Goal: Find specific page/section: Find specific page/section

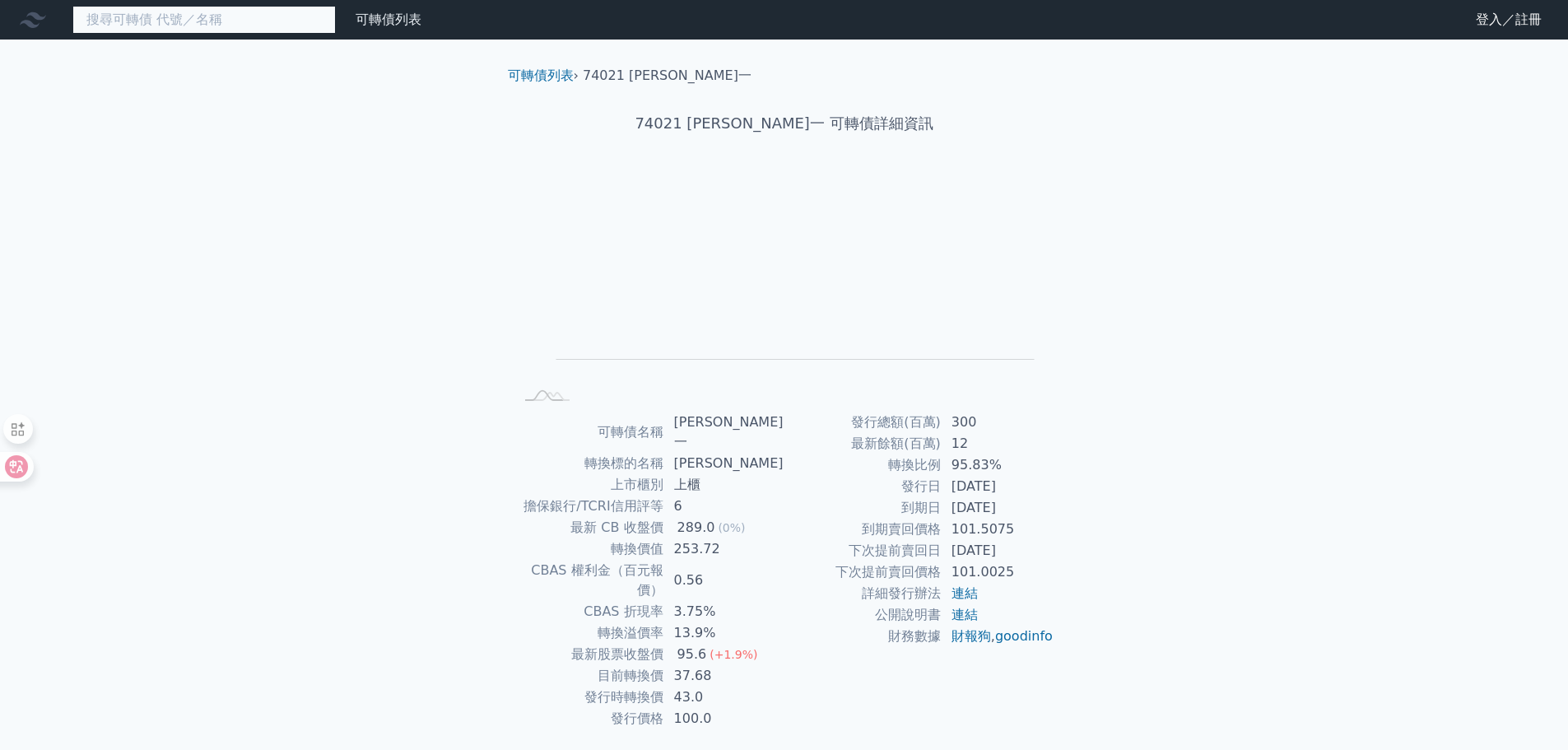
click at [251, 26] on input at bounding box center [204, 20] width 264 height 28
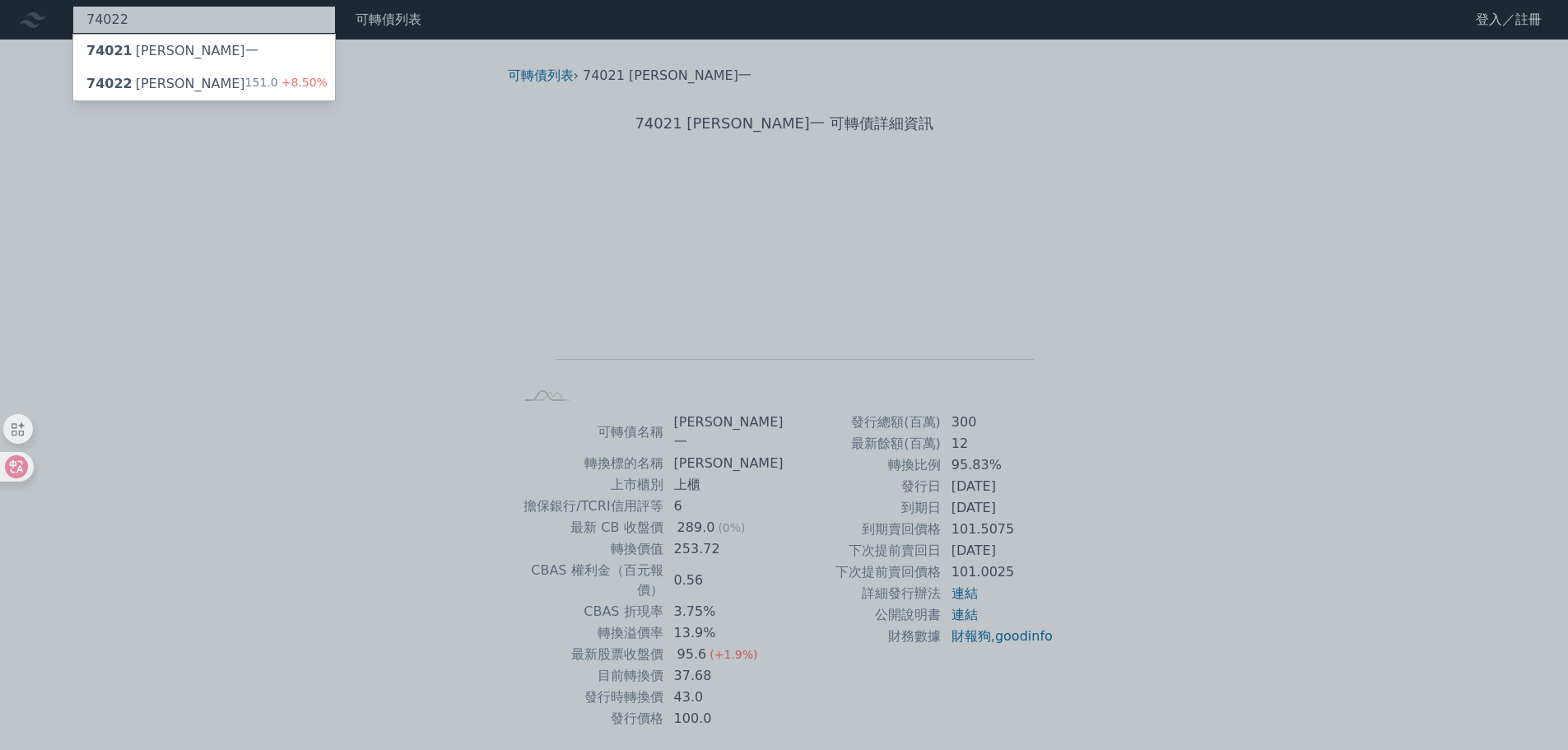
type input "74022"
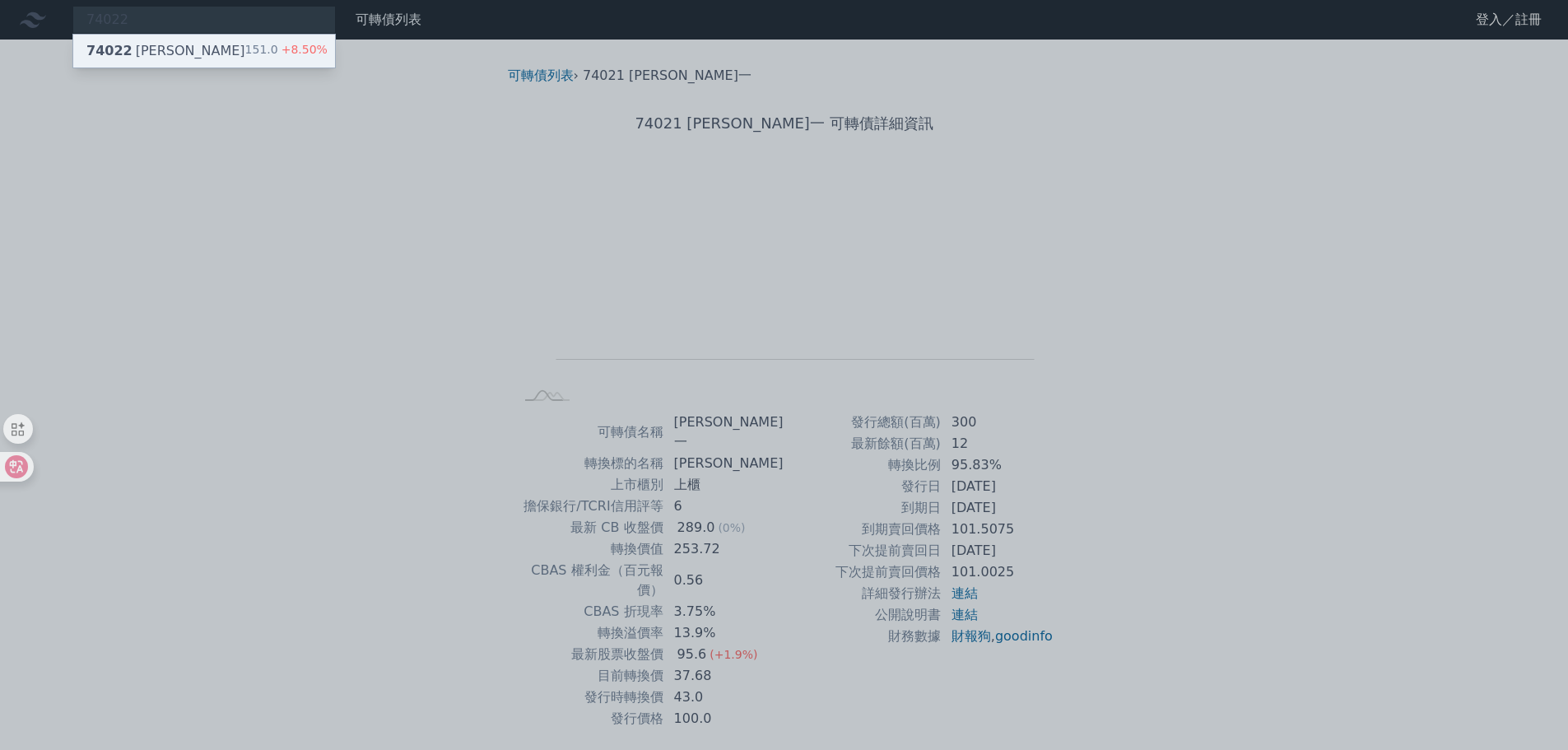
click at [237, 47] on div "74022 邑錡二 151.0 +8.50%" at bounding box center [204, 51] width 262 height 33
